Goal: Information Seeking & Learning: Learn about a topic

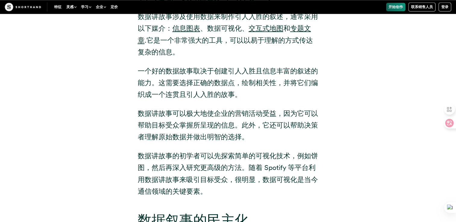
scroll to position [789, 0]
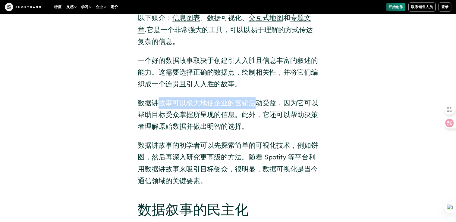
drag, startPoint x: 163, startPoint y: 105, endPoint x: 255, endPoint y: 110, distance: 92.3
click at [255, 109] on p "数据讲故事可以极大地使企业的营销活动受益，因为它可以帮助目标受众掌握所呈现的信息。此外，它还可以帮助决策者理解原始数据并做出明智的选择。" at bounding box center [228, 114] width 181 height 35
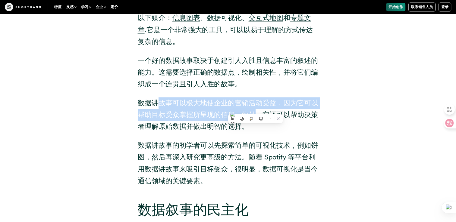
scroll to position [0, 0]
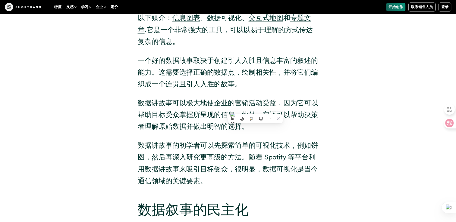
drag, startPoint x: 255, startPoint y: 110, endPoint x: 331, endPoint y: 134, distance: 79.7
click at [331, 134] on div "什么是数据故事讲述？ 数据讲故事涉及使用数据来制作引人入胜的叙述，通常采用以下媒介： 信息图表 、数据可视化、 交互式地图 和 专题文章 .它是一个非常强大的…" at bounding box center [228, 75] width 410 height 237
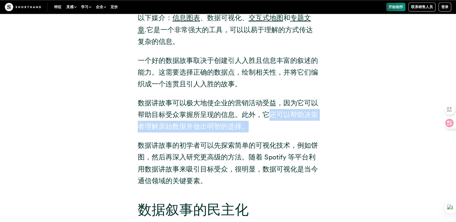
drag, startPoint x: 292, startPoint y: 117, endPoint x: 303, endPoint y: 122, distance: 12.7
click at [303, 122] on p "数据讲故事可以极大地使企业的营销活动受益，因为它可以帮助目标受众掌握所呈现的信息。此外，它还可以帮助决策者理解原始数据并做出明智的选择。" at bounding box center [228, 114] width 181 height 35
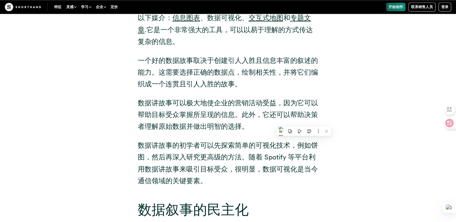
drag, startPoint x: 303, startPoint y: 122, endPoint x: 347, endPoint y: 147, distance: 50.2
click at [347, 147] on div "什么是数据故事讲述？ 数据讲故事涉及使用数据来制作引人入胜的叙述，通常采用以下媒介： 信息图表 、数据可视化、 交互式地图 和 专题文章 .它是一个非常强大的…" at bounding box center [228, 75] width 410 height 237
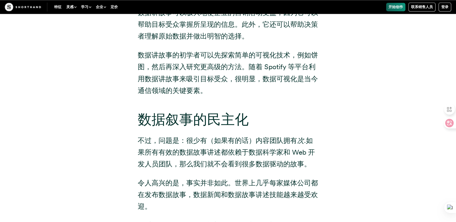
scroll to position [910, 0]
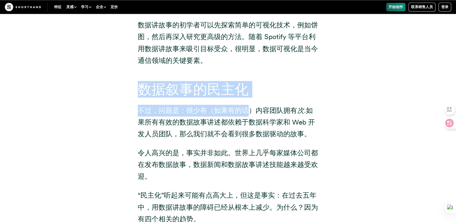
drag, startPoint x: 139, startPoint y: 91, endPoint x: 253, endPoint y: 98, distance: 114.1
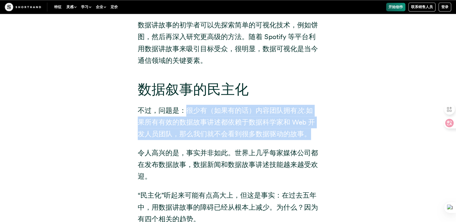
drag, startPoint x: 189, startPoint y: 110, endPoint x: 311, endPoint y: 134, distance: 124.5
click at [311, 134] on p "不过，问题是：很少有（如果有的话）内容团队拥有 次 .如果所有有效的数据故事讲述都依赖于数据科学家和 Web 开发人员团队，那么我们就不会看到很多数据驱动的故…" at bounding box center [228, 122] width 181 height 35
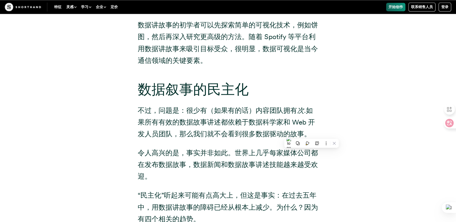
drag, startPoint x: 311, startPoint y: 134, endPoint x: 366, endPoint y: 158, distance: 59.6
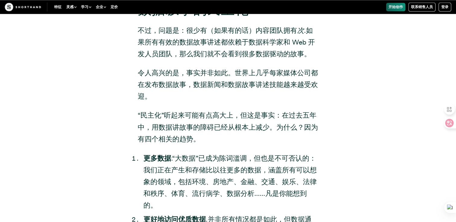
scroll to position [1000, 0]
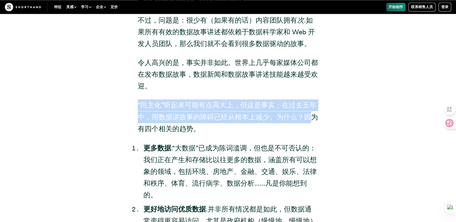
drag, startPoint x: 141, startPoint y: 105, endPoint x: 312, endPoint y: 117, distance: 171.8
click at [312, 117] on div "数据叙事的民主化 不过，问题是：很少有（如果有的话）内容团队拥有 次 .如果所有有效的数据故事讲述都依赖于数据科学家和 Web 开发人员团队，那么我们就不会看…" at bounding box center [228, 194] width 205 height 406
drag, startPoint x: 312, startPoint y: 117, endPoint x: 376, endPoint y: 149, distance: 72.1
click at [376, 149] on div "数据叙事的民主化 不过，问题是：很少有（如果有的话）内容团队拥有 次 .如果所有有效的数据故事讲述都依赖于数据科学家和 Web 开发人员团队，那么我们就不会看…" at bounding box center [228, 193] width 410 height 420
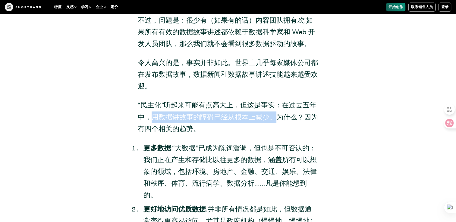
drag, startPoint x: 151, startPoint y: 112, endPoint x: 277, endPoint y: 120, distance: 127.1
click at [277, 120] on p "“民主化”听起来可能有点高大上，但这是事实：在过去五年中，用数据讲故事的障碍已经从根本上减少。为什么？因为有四个相关的趋势。" at bounding box center [228, 116] width 181 height 35
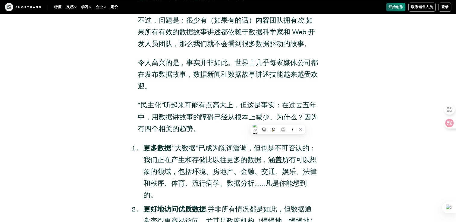
drag, startPoint x: 277, startPoint y: 120, endPoint x: 370, endPoint y: 140, distance: 94.3
click at [370, 140] on div "数据叙事的民主化 不过，问题是：很少有（如果有的话）内容团队拥有 次 .如果所有有效的数据故事讲述都依赖于数据科学家和 Web 开发人员团队，那么我们就不会看…" at bounding box center [228, 193] width 410 height 420
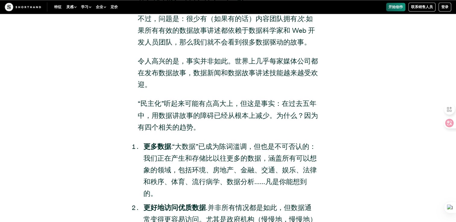
scroll to position [1060, 0]
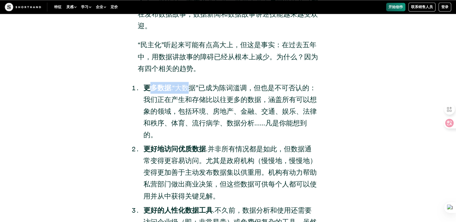
drag, startPoint x: 149, startPoint y: 86, endPoint x: 187, endPoint y: 90, distance: 38.2
click at [187, 90] on li "更多数据 .“大数据”已成为陈词滥调，但也是不可否认的：我们正在产生和存储比以往更多的数据，涵盖所有可以想象的领域，包括环境、房地产、金融、交通、娱乐、法律和…" at bounding box center [230, 111] width 175 height 59
click at [309, 135] on li "更多数据 .“大数据”已成为陈词滥调，但也是不可否认的：我们正在产生和存储比以往更多的数据，涵盖所有可以想象的领域，包括环境、房地产、金融、交通、娱乐、法律和…" at bounding box center [230, 111] width 175 height 59
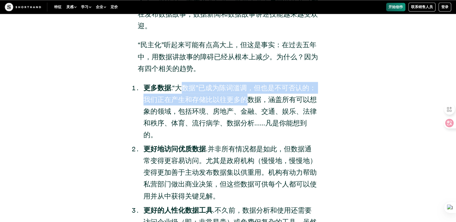
drag, startPoint x: 183, startPoint y: 88, endPoint x: 246, endPoint y: 94, distance: 63.2
click at [246, 94] on li "更多数据 .“大数据”已成为陈词滥调，但也是不可否认的：我们正在产生和存储比以往更多的数据，涵盖所有可以想象的领域，包括环境、房地产、金融、交通、娱乐、法律和…" at bounding box center [230, 111] width 175 height 59
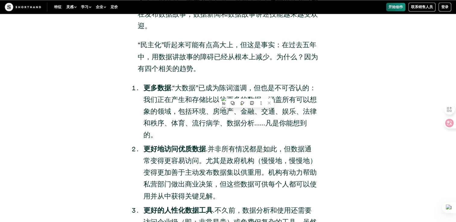
click at [320, 141] on div "数据叙事的民主化 不过，问题是：很少有（如果有的话）内容团队拥有 次 .如果所有有效的数据故事讲述都依赖于数据科学家和 Web 开发人员团队，那么我们就不会看…" at bounding box center [228, 133] width 205 height 406
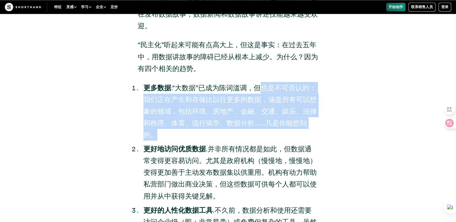
drag, startPoint x: 258, startPoint y: 89, endPoint x: 306, endPoint y: 131, distance: 64.2
click at [306, 131] on li "更多数据 .“大数据”已成为陈词滥调，但也是不可否认的：我们正在产生和存储比以往更多的数据，涵盖所有可以想象的领域，包括环境、房地产、金融、交通、娱乐、法律和…" at bounding box center [230, 111] width 175 height 59
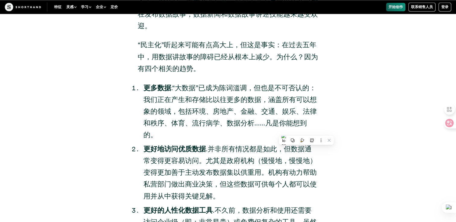
drag, startPoint x: 306, startPoint y: 131, endPoint x: 339, endPoint y: 142, distance: 34.1
click at [338, 142] on div "数据叙事的民主化 不过，问题是：很少有（如果有的话）内容团队拥有 次 .如果所有有效的数据故事讲述都依赖于数据科学家和 Web 开发人员团队，那么我们就不会看…" at bounding box center [228, 133] width 410 height 420
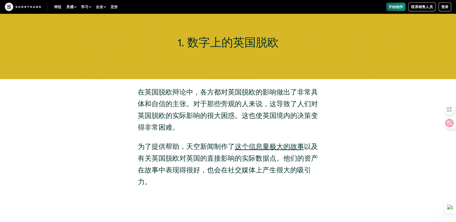
scroll to position [1753, 0]
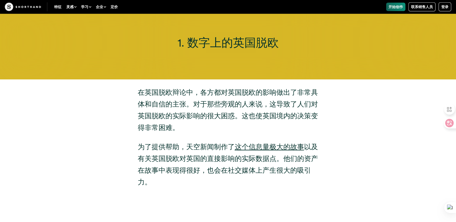
click at [256, 56] on div "1. 数字上的英国脱欧" at bounding box center [228, 42] width 456 height 74
click at [327, 87] on div "在英国脱欧辩论中，各方都对英国脱欧的影响做出了非常具体和自信的主张。对于那些旁观的人来说，这导致了人们对英国脱欧的实际影响的很大困惑。这也使英国境内的决策变得…" at bounding box center [228, 138] width 205 height 102
click at [275, 143] on link "这个信息量极大的故事" at bounding box center [269, 147] width 69 height 8
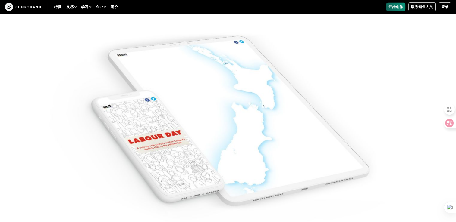
scroll to position [3952, 0]
click at [242, 148] on img at bounding box center [228, 111] width 456 height 222
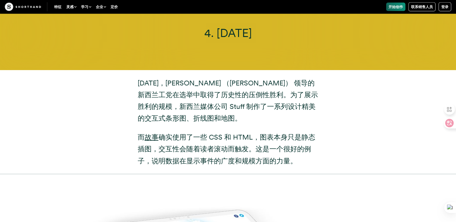
scroll to position [3681, 0]
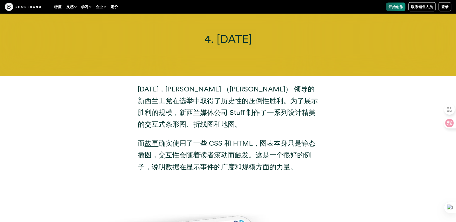
drag, startPoint x: 214, startPoint y: 77, endPoint x: 286, endPoint y: 83, distance: 72.0
click at [232, 83] on p "[DATE]，[PERSON_NAME] （[PERSON_NAME]） 领导的新西兰工党在选举中取得了历史性的压倒性胜利。为了展示胜利的规模，新西兰媒体公司…" at bounding box center [228, 106] width 181 height 47
click at [265, 83] on p "[DATE]，[PERSON_NAME] （[PERSON_NAME]） 领导的新西兰工党在选举中取得了历史性的压倒性胜利。为了展示胜利的规模，新西兰媒体公司…" at bounding box center [228, 106] width 181 height 47
drag, startPoint x: 286, startPoint y: 83, endPoint x: 296, endPoint y: 104, distance: 23.0
click at [304, 96] on p "[DATE]，[PERSON_NAME] （[PERSON_NAME]） 领导的新西兰工党在选举中取得了历史性的压倒性胜利。为了展示胜利的规模，新西兰媒体公司…" at bounding box center [228, 106] width 181 height 47
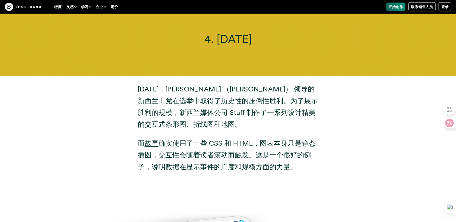
drag, startPoint x: 274, startPoint y: 115, endPoint x: 269, endPoint y: 117, distance: 5.4
click at [273, 116] on p "[DATE]，[PERSON_NAME] （[PERSON_NAME]） 领导的新西兰工党在选举中取得了历史性的压倒性胜利。为了展示胜利的规模，新西兰媒体公司…" at bounding box center [228, 106] width 181 height 47
drag, startPoint x: 225, startPoint y: 131, endPoint x: 180, endPoint y: 133, distance: 45.2
click at [222, 139] on font "确实使用了一些 CSS 和 HTML，图表本身只是静态插图，交互性会随着读者滚动而触发。这是一个很好的例子，说明数据在显示事件的广度和规模方面的力量。" at bounding box center [226, 155] width 177 height 32
drag, startPoint x: 180, startPoint y: 133, endPoint x: 173, endPoint y: 136, distance: 7.1
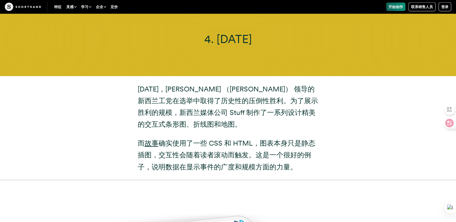
click at [178, 139] on font "确实使用了一些 CSS 和 HTML，图表本身只是静态插图，交互性会随着读者滚动而触发。这是一个很好的例子，说明数据在显示事件的广度和规模方面的力量。" at bounding box center [226, 155] width 177 height 32
click at [151, 140] on p "而 故事 确实使用了一些 CSS 和 HTML，图表本身只是静态插图，交互性会随着读者滚动而触发。这是一个很好的例子，说明数据在显示事件的广度和规模方面的力量。" at bounding box center [228, 155] width 181 height 35
click at [167, 152] on p "而 故事 确实使用了一些 CSS 和 HTML，图表本身只是静态插图，交互性会随着读者滚动而触发。这是一个很好的例子，说明数据在显示事件的广度和规模方面的力量。" at bounding box center [228, 155] width 181 height 35
click at [197, 148] on p "而 故事 确实使用了一些 CSS 和 HTML，图表本身只是静态插图，交互性会随着读者滚动而触发。这是一个很好的例子，说明数据在显示事件的广度和规模方面的力量。" at bounding box center [228, 155] width 181 height 35
click at [230, 148] on font "确实使用了一些 CSS 和 HTML，图表本身只是静态插图，交互性会随着读者滚动而触发。这是一个很好的例子，说明数据在显示事件的广度和规模方面的力量。" at bounding box center [226, 155] width 177 height 32
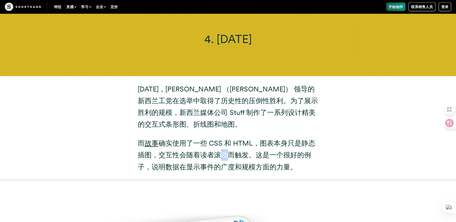
drag, startPoint x: 240, startPoint y: 149, endPoint x: 271, endPoint y: 152, distance: 30.9
click at [262, 151] on p "而 故事 确实使用了一些 CSS 和 HTML，图表本身只是静态插图，交互性会随着读者滚动而触发。这是一个很好的例子，说明数据在显示事件的广度和规模方面的力量。" at bounding box center [228, 155] width 181 height 35
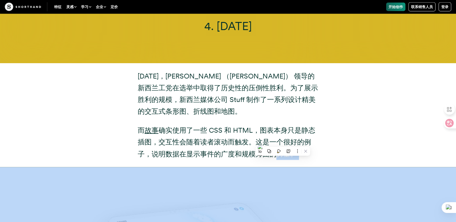
scroll to position [3741, 0]
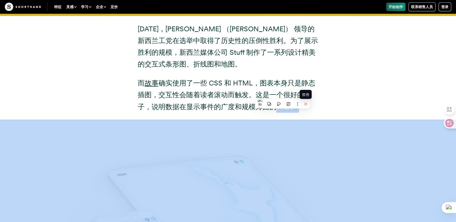
click at [307, 105] on icon at bounding box center [305, 104] width 4 height 4
click at [306, 105] on icon at bounding box center [305, 104] width 3 height 3
click at [353, 91] on div "[DATE]，[PERSON_NAME] （[PERSON_NAME]） 领导的新西兰工党在选举中取得了历史性的压倒性胜利。为了展示胜利的规模，新西兰媒体公司…" at bounding box center [228, 68] width 410 height 104
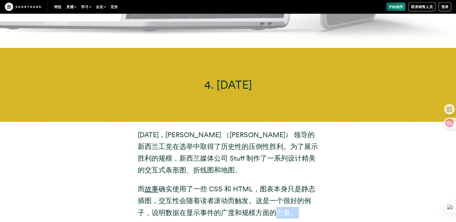
scroll to position [3620, 0]
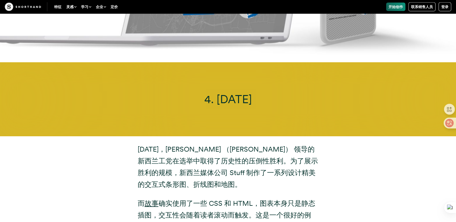
drag, startPoint x: 336, startPoint y: 131, endPoint x: 340, endPoint y: 139, distance: 8.8
click at [336, 136] on div "[DATE]，[PERSON_NAME] （[PERSON_NAME]） 领导的新西兰工党在选举中取得了历史性的压倒性胜利。为了展示胜利的规模，新西兰媒体公司…" at bounding box center [228, 188] width 410 height 104
drag, startPoint x: 341, startPoint y: 161, endPoint x: 343, endPoint y: 176, distance: 15.2
click at [340, 162] on div "[DATE]，[PERSON_NAME] （[PERSON_NAME]） 领导的新西兰工党在选举中取得了历史性的压倒性胜利。为了展示胜利的规模，新西兰媒体公司…" at bounding box center [228, 188] width 410 height 104
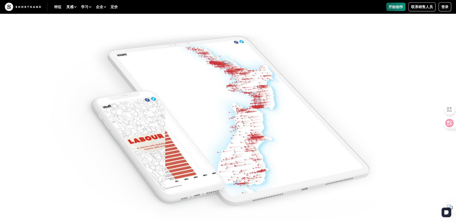
scroll to position [4072, 0]
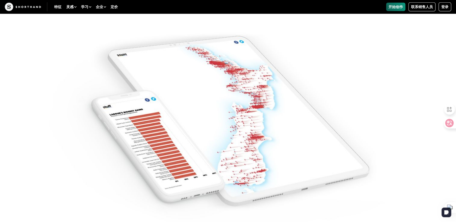
click at [230, 104] on img at bounding box center [228, 111] width 456 height 222
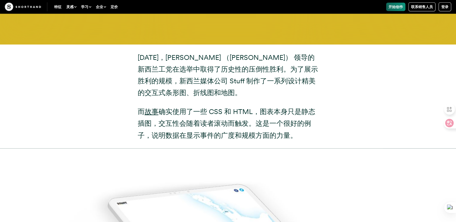
scroll to position [3711, 0]
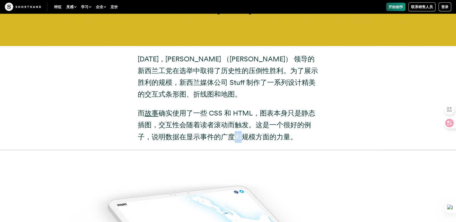
click at [236, 122] on font "确实使用了一些 CSS 和 HTML，图表本身只是静态插图，交互性会随着读者滚动而触发。这是一个很好的例子，说明数据在显示事件的广度和规模方面的力量。" at bounding box center [226, 125] width 177 height 32
drag, startPoint x: 236, startPoint y: 122, endPoint x: 212, endPoint y: 104, distance: 30.8
click at [212, 109] on font "确实使用了一些 CSS 和 HTML，图表本身只是静态插图，交互性会随着读者滚动而触发。这是一个很好的例子，说明数据在显示事件的广度和规模方面的力量。" at bounding box center [226, 125] width 177 height 32
click at [255, 91] on div "[DATE]，[PERSON_NAME] （[PERSON_NAME]） 领导的新西兰工党在选举中取得了历史性的压倒性胜利。为了展示胜利的规模，新西兰媒体公司…" at bounding box center [228, 98] width 181 height 90
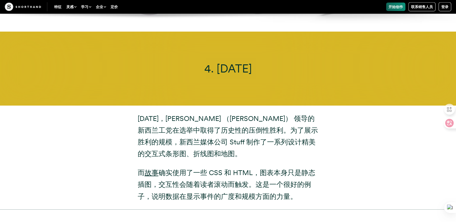
scroll to position [3650, 0]
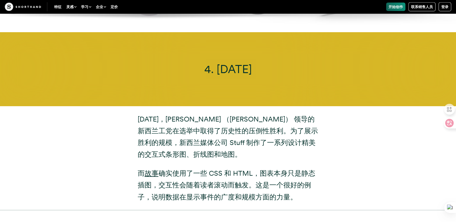
click at [230, 62] on span "4. [DATE]" at bounding box center [228, 69] width 48 height 14
click at [207, 62] on span "4. [DATE]" at bounding box center [228, 69] width 48 height 14
click at [152, 169] on link "故事" at bounding box center [152, 173] width 14 height 8
